Goal: Information Seeking & Learning: Learn about a topic

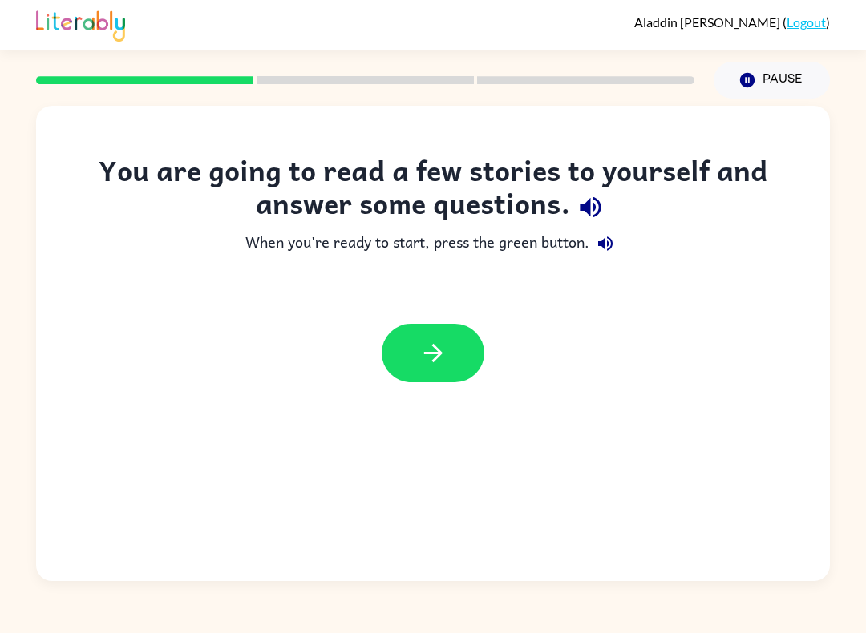
click at [432, 356] on icon "button" at bounding box center [433, 353] width 28 height 28
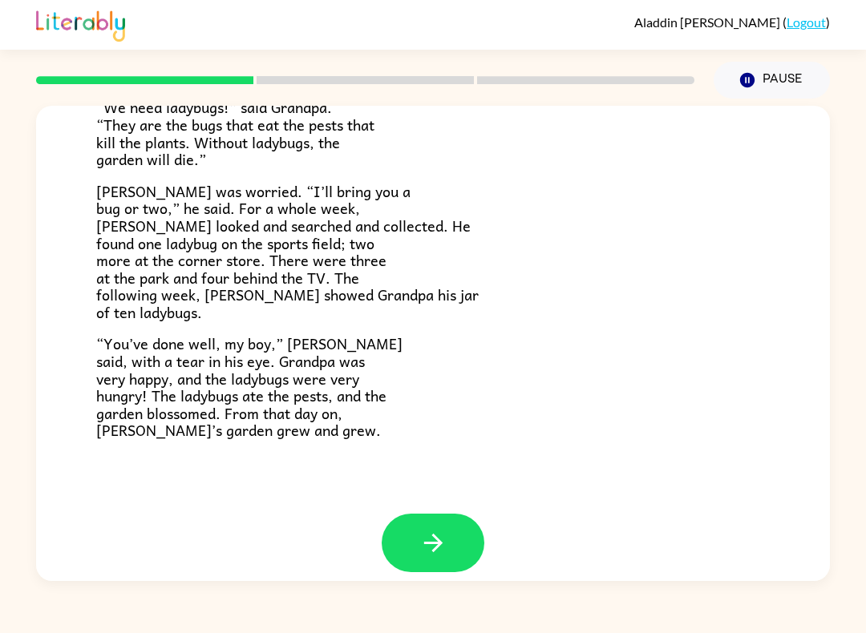
scroll to position [423, 0]
click at [204, 470] on div "[GEOGRAPHIC_DATA] Deep in the city, surrounded by houses and bricks, you’ll fin…" at bounding box center [433, 99] width 794 height 832
click at [446, 530] on icon "button" at bounding box center [433, 544] width 28 height 28
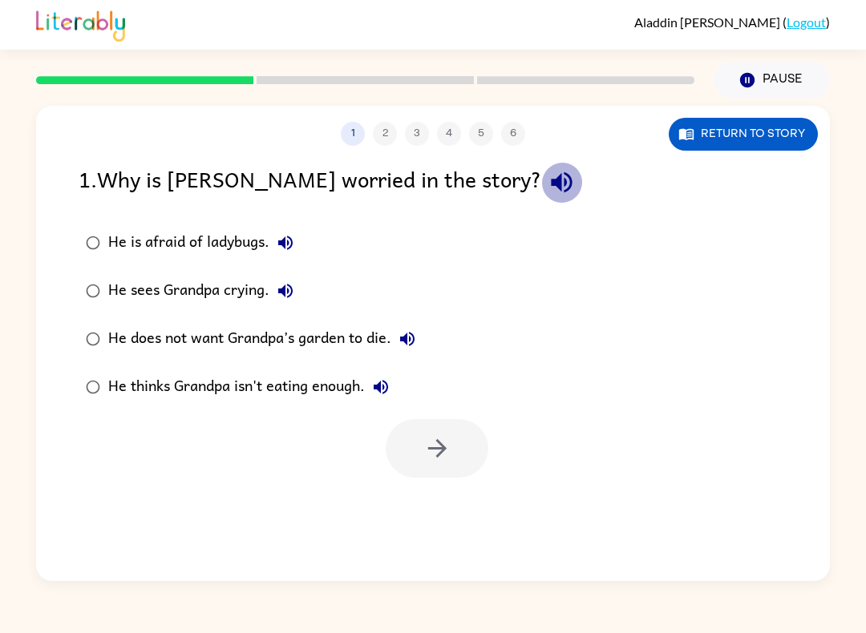
click at [551, 181] on icon "button" at bounding box center [561, 182] width 21 height 21
click at [115, 337] on div "He does not want Grandpa’s garden to die." at bounding box center [265, 339] width 315 height 32
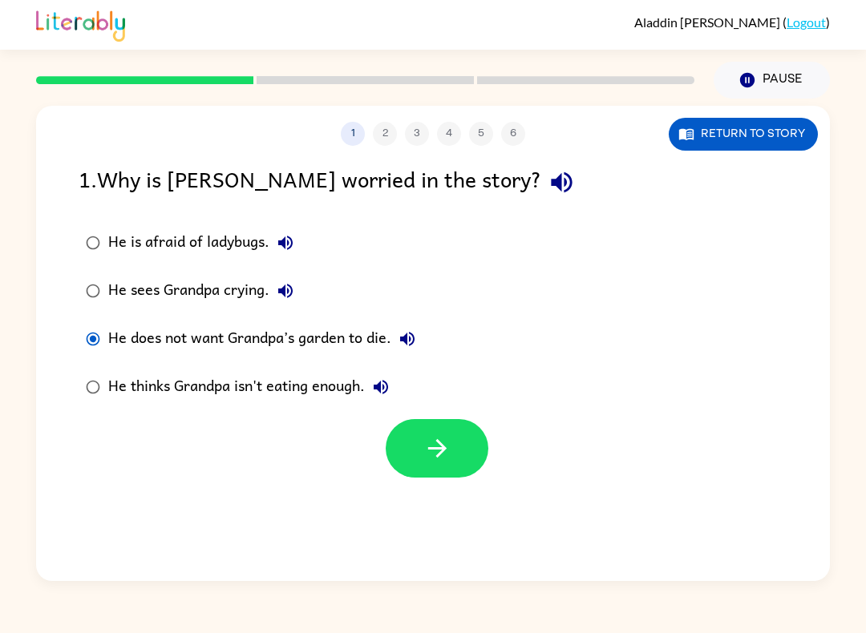
click at [401, 449] on button "button" at bounding box center [437, 448] width 103 height 59
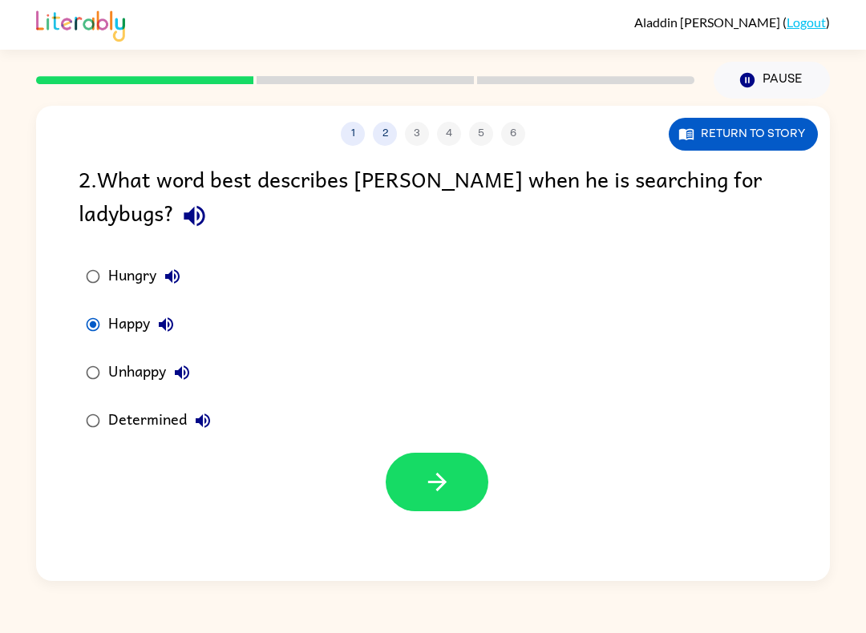
click at [413, 507] on button "button" at bounding box center [437, 482] width 103 height 59
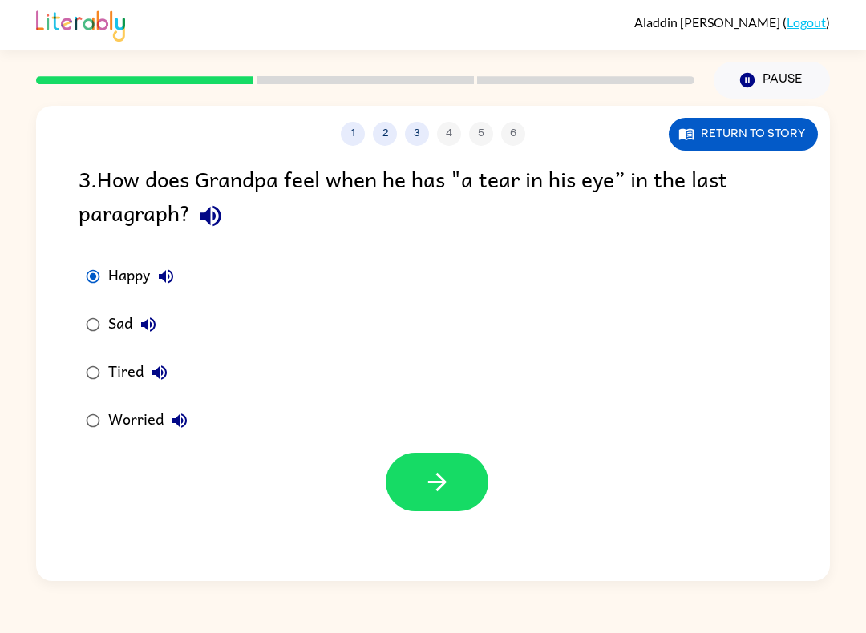
click at [83, 343] on label "Sad" at bounding box center [137, 325] width 134 height 48
click at [83, 342] on label "Sad" at bounding box center [137, 325] width 134 height 48
click at [413, 495] on button "button" at bounding box center [437, 482] width 103 height 59
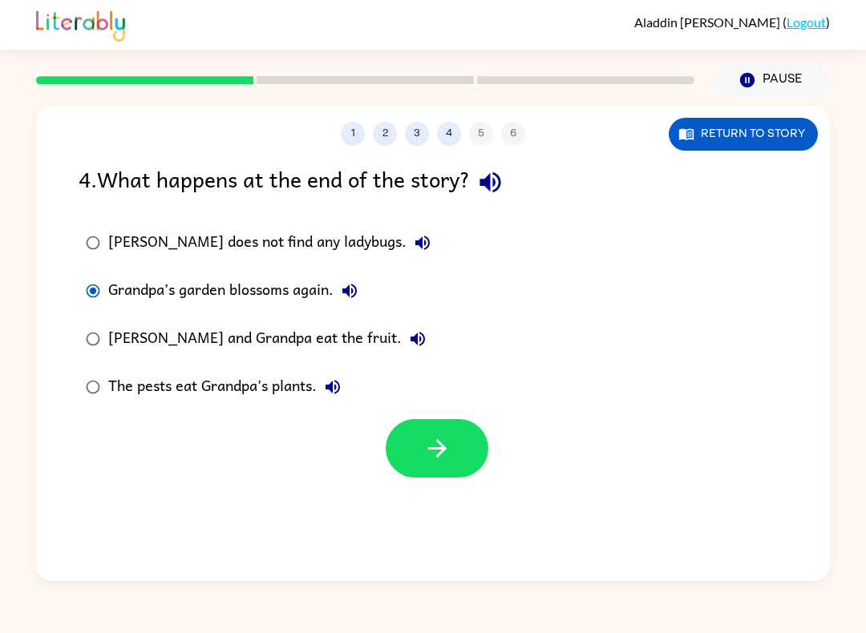
click at [395, 458] on button "button" at bounding box center [437, 448] width 103 height 59
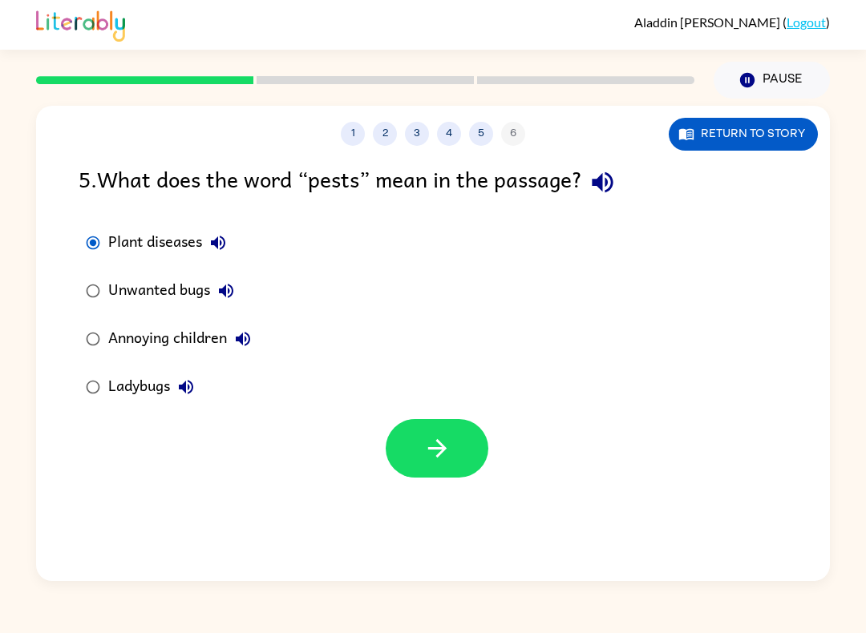
click at [407, 446] on button "button" at bounding box center [437, 448] width 103 height 59
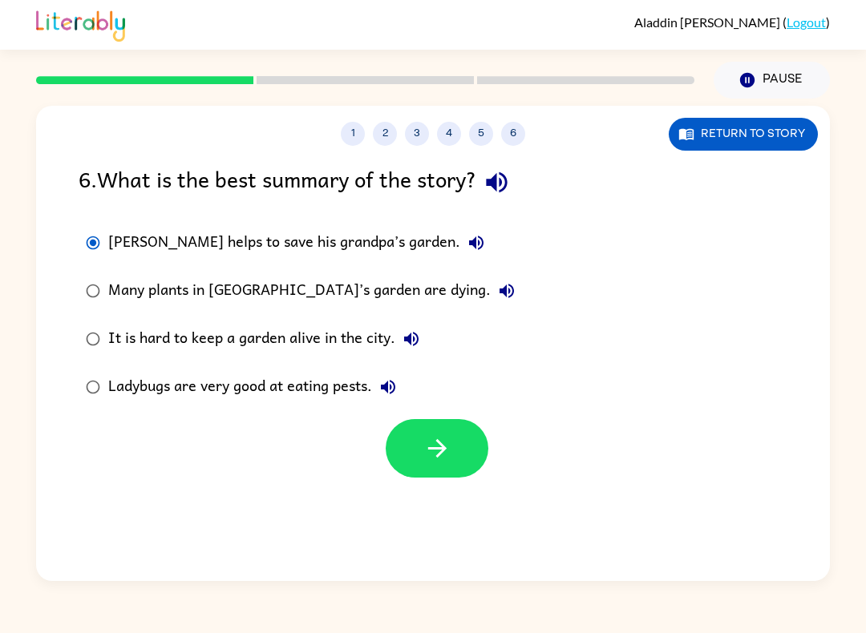
click at [419, 458] on button "button" at bounding box center [437, 448] width 103 height 59
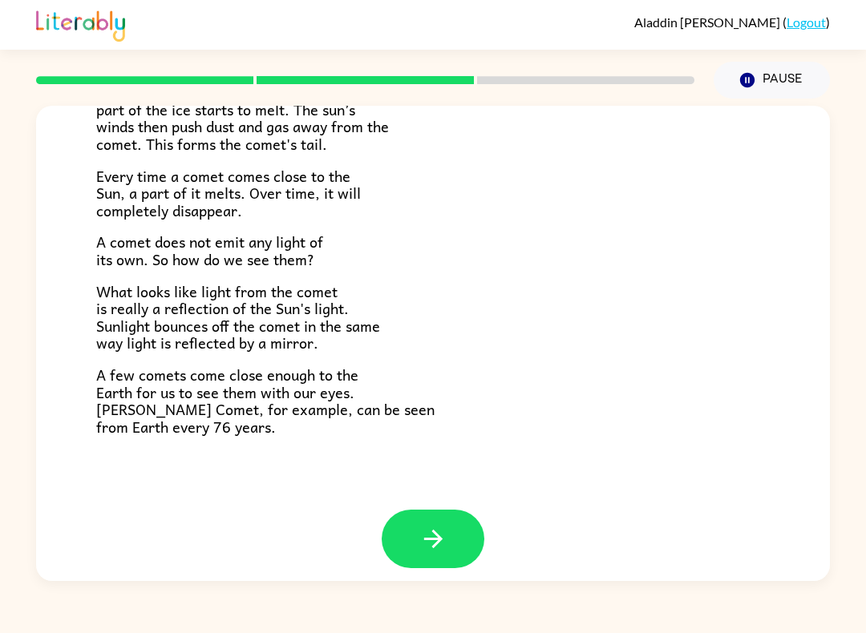
scroll to position [303, 0]
click at [425, 526] on icon "button" at bounding box center [433, 540] width 28 height 28
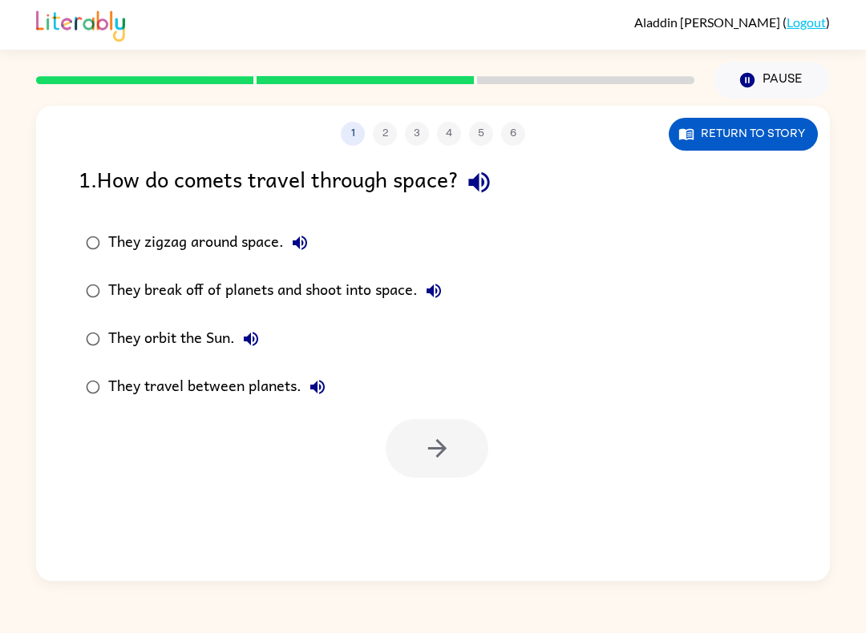
click at [487, 191] on icon "button" at bounding box center [479, 182] width 28 height 28
click at [434, 447] on icon "button" at bounding box center [437, 448] width 28 height 28
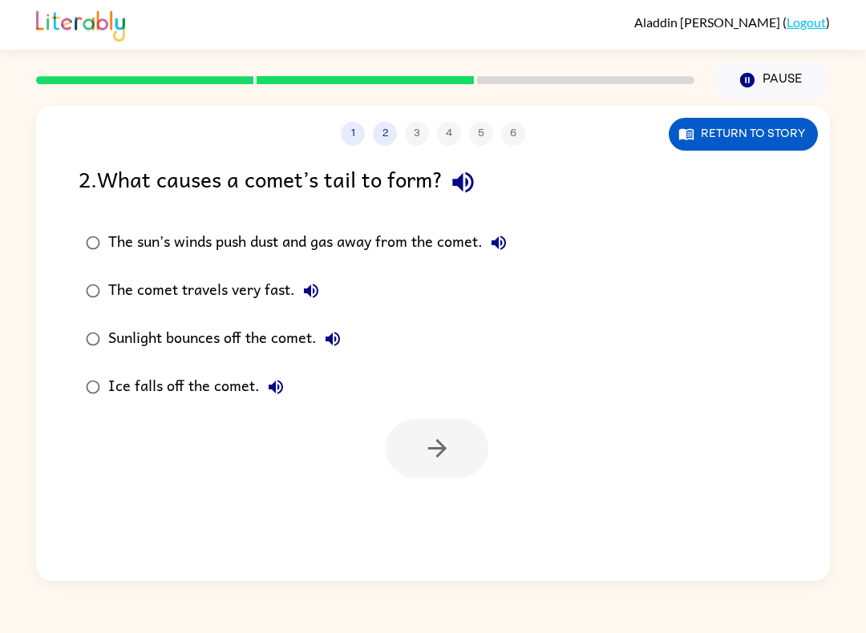
click at [475, 180] on icon "button" at bounding box center [463, 182] width 28 height 28
click at [106, 230] on label "The sun’s winds push dust and gas away from the comet." at bounding box center [296, 243] width 453 height 48
click at [399, 454] on button "button" at bounding box center [437, 448] width 103 height 59
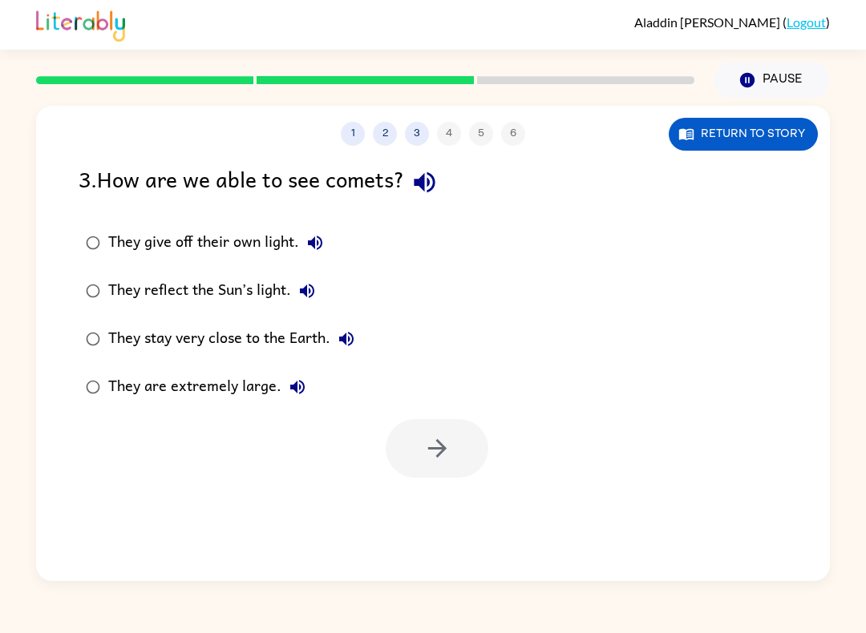
click at [107, 281] on label "They reflect the Sun’s light." at bounding box center [220, 291] width 301 height 48
click at [430, 478] on button "button" at bounding box center [437, 448] width 103 height 59
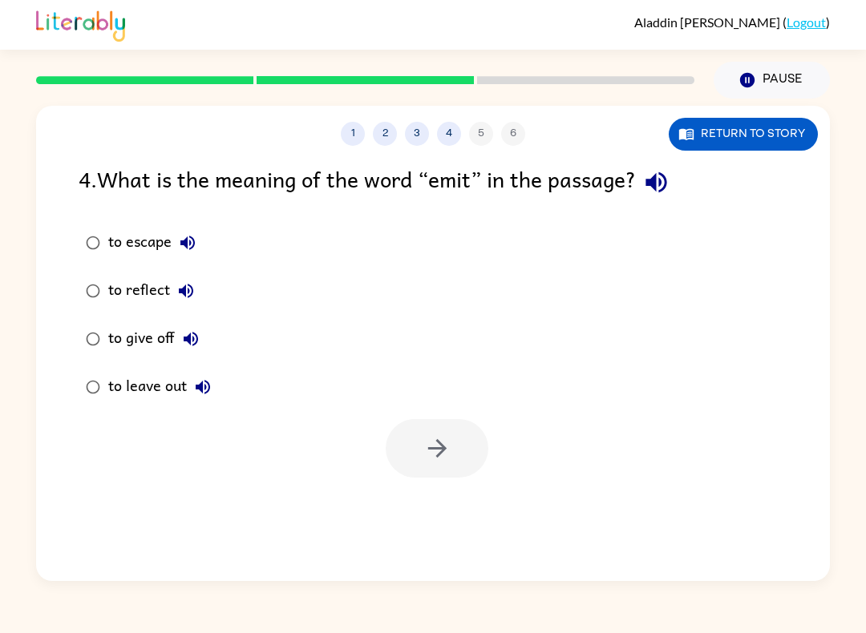
click at [690, 177] on div "4 . What is the meaning of the word “emit” in the passage?" at bounding box center [433, 182] width 709 height 41
click at [666, 188] on icon "button" at bounding box center [656, 182] width 28 height 28
click at [669, 200] on button "button" at bounding box center [656, 182] width 41 height 41
click at [670, 169] on icon "button" at bounding box center [656, 182] width 28 height 28
click at [665, 184] on icon "button" at bounding box center [655, 182] width 21 height 21
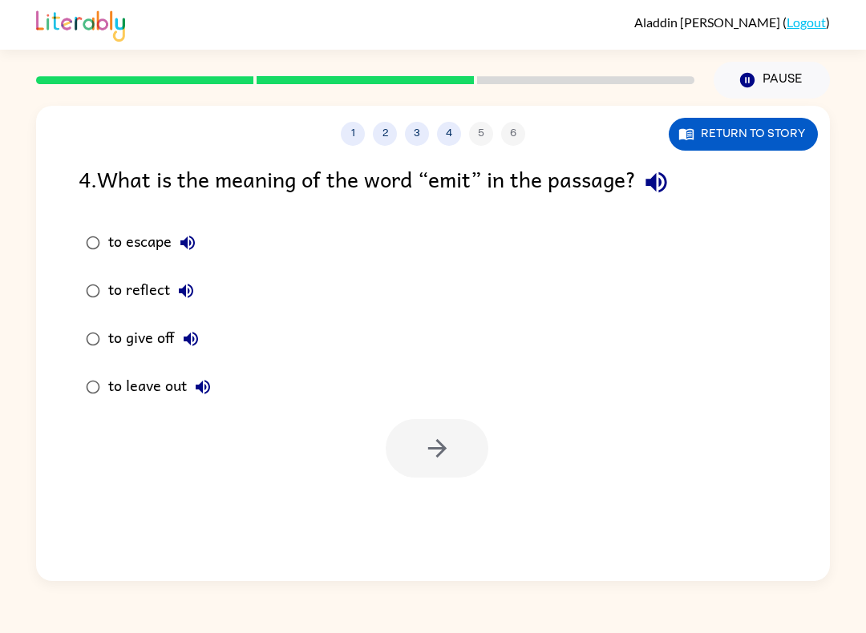
click at [661, 188] on icon "button" at bounding box center [655, 182] width 21 height 21
click at [406, 463] on button "button" at bounding box center [437, 448] width 103 height 59
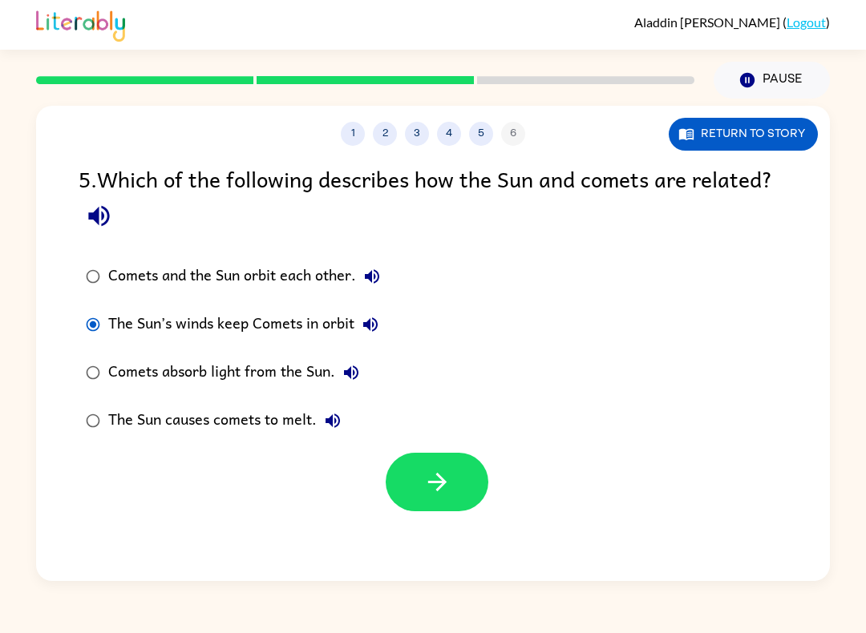
click at [422, 459] on button "button" at bounding box center [437, 482] width 103 height 59
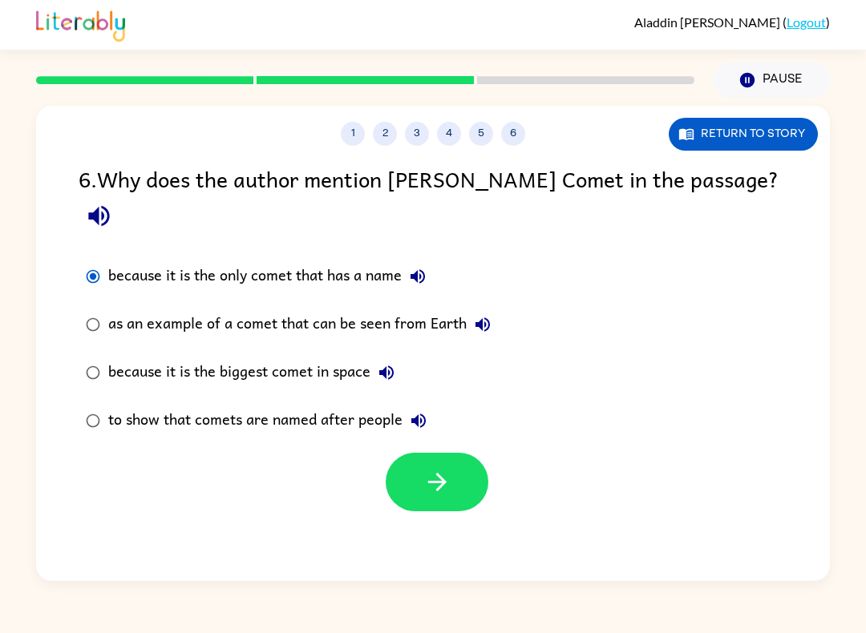
click at [452, 453] on button "button" at bounding box center [437, 482] width 103 height 59
